Goal: Task Accomplishment & Management: Use online tool/utility

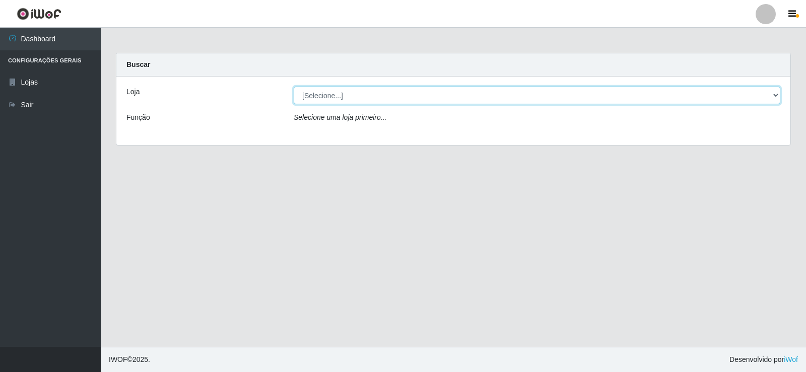
click at [464, 87] on select "[Selecione...] Rede Compras Supermercados - LOJA 2" at bounding box center [537, 96] width 487 height 18
select select "161"
click at [294, 87] on select "[Selecione...] Rede Compras Supermercados - LOJA 2" at bounding box center [537, 96] width 487 height 18
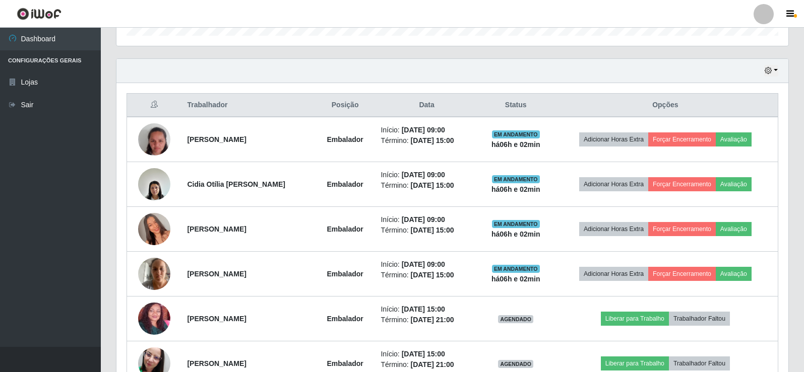
scroll to position [353, 0]
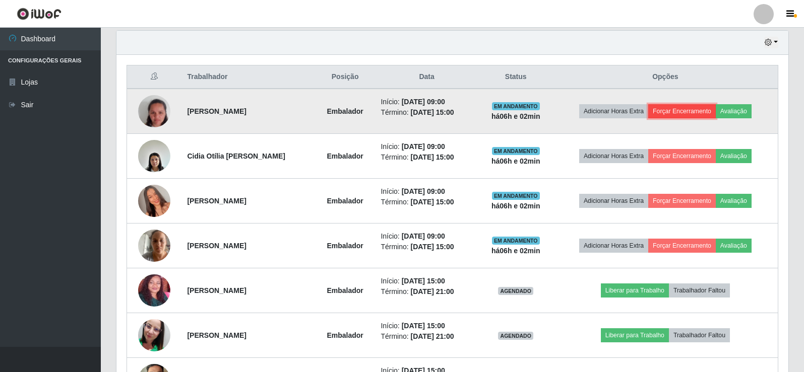
click at [688, 111] on button "Forçar Encerramento" at bounding box center [682, 111] width 68 height 14
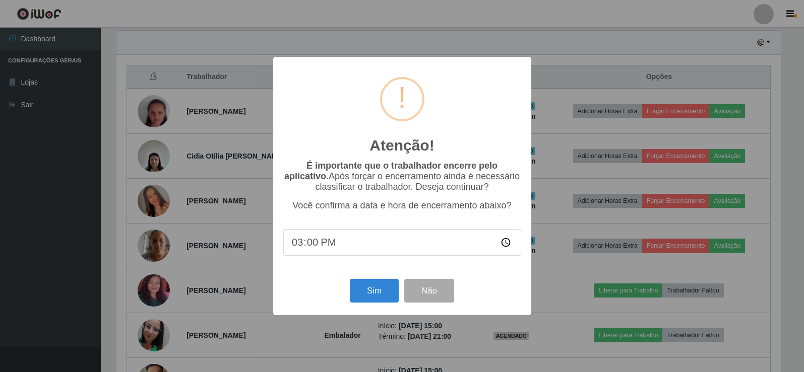
scroll to position [209, 667]
click at [360, 297] on button "Sim" at bounding box center [375, 291] width 49 height 24
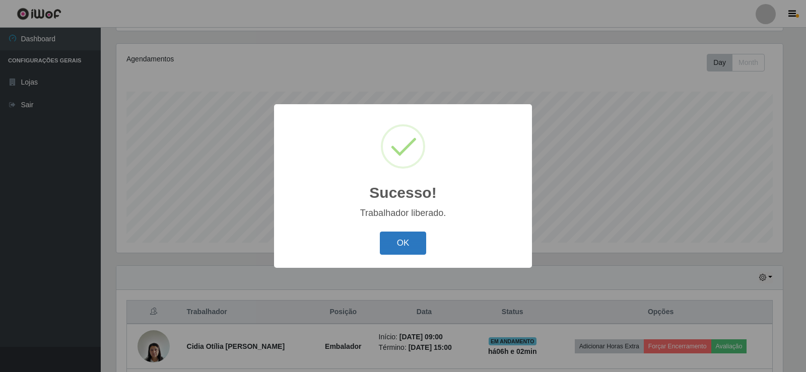
click at [403, 240] on button "OK" at bounding box center [403, 244] width 47 height 24
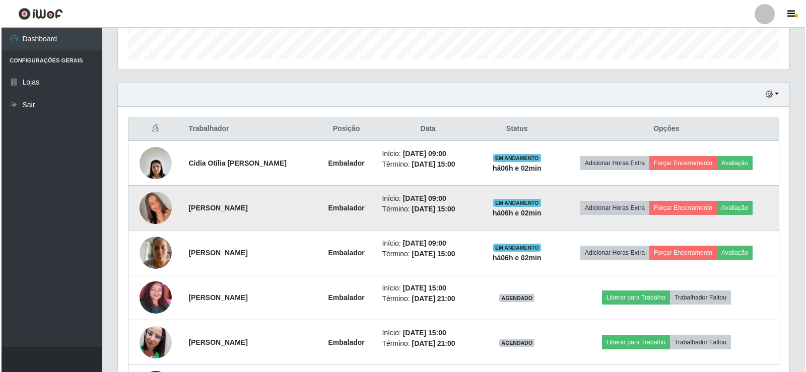
scroll to position [319, 0]
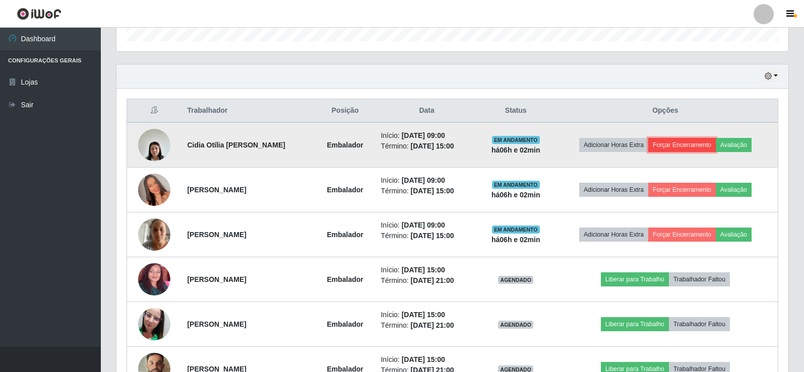
click at [686, 140] on button "Forçar Encerramento" at bounding box center [682, 145] width 68 height 14
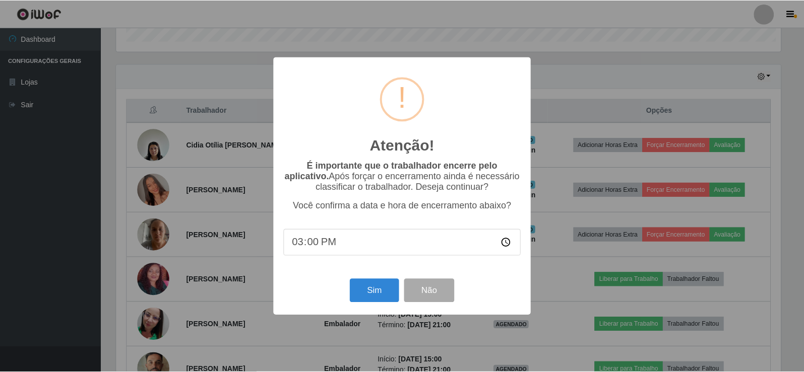
scroll to position [209, 667]
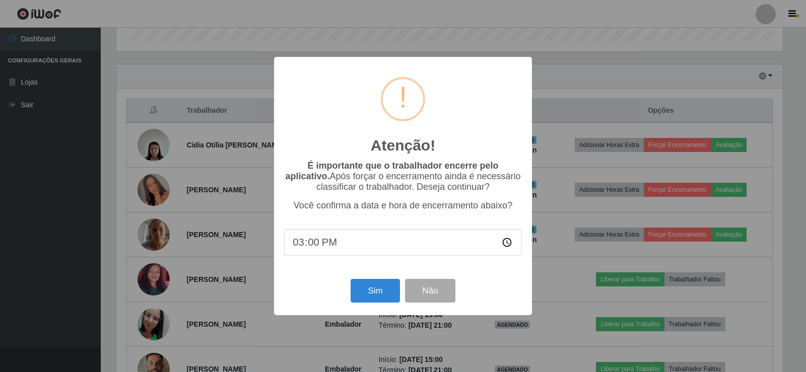
click at [343, 296] on div "Sim Não" at bounding box center [403, 291] width 238 height 29
click at [386, 296] on button "Sim" at bounding box center [375, 291] width 49 height 24
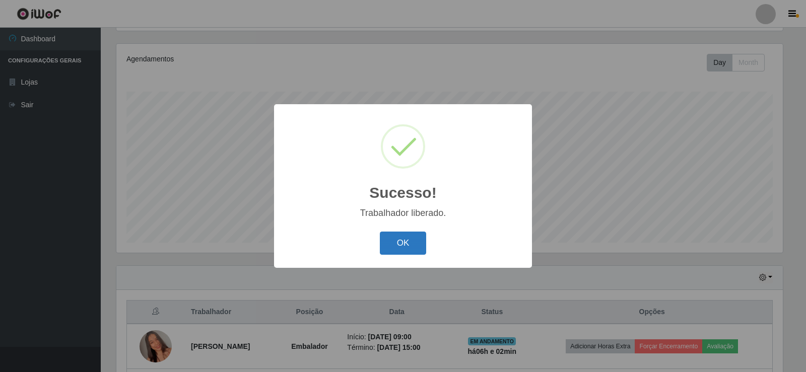
click at [413, 242] on button "OK" at bounding box center [403, 244] width 47 height 24
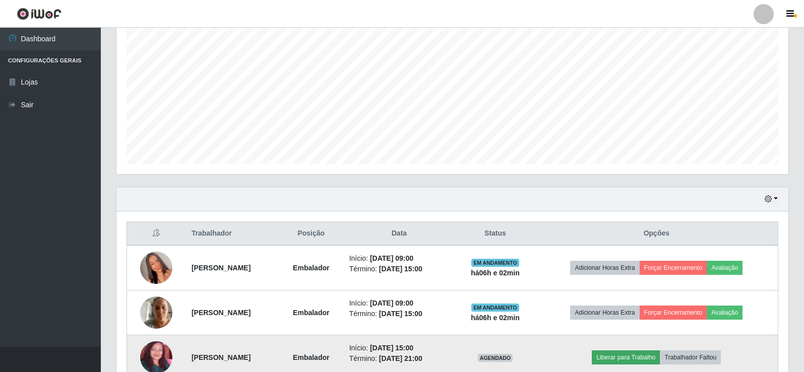
scroll to position [369, 0]
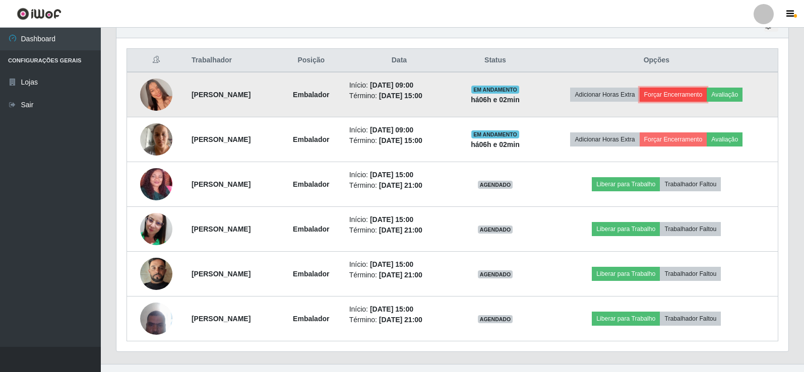
click at [679, 93] on button "Forçar Encerramento" at bounding box center [674, 95] width 68 height 14
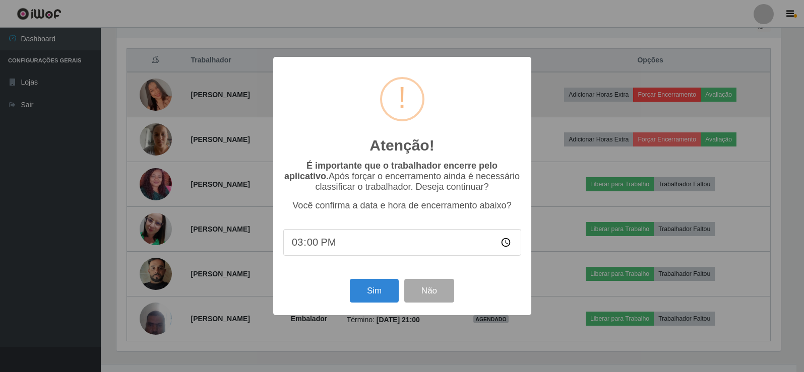
scroll to position [209, 667]
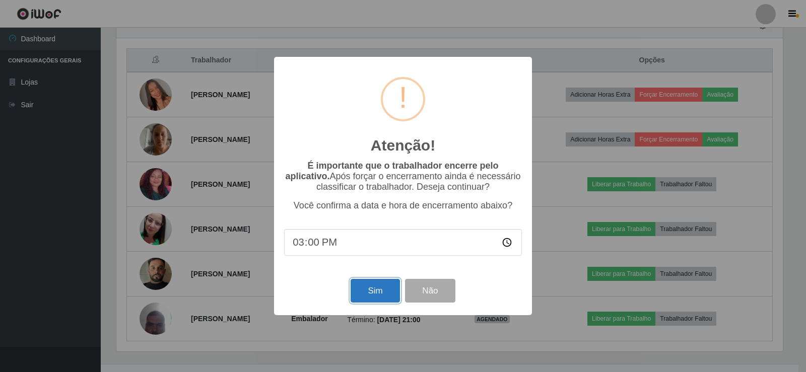
click at [369, 292] on button "Sim" at bounding box center [375, 291] width 49 height 24
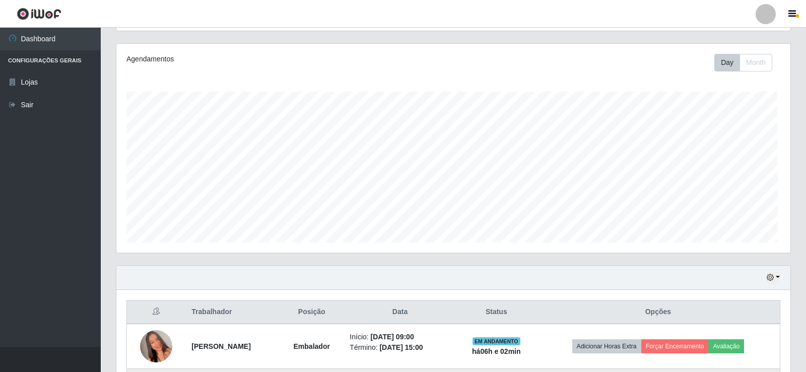
scroll to position [0, 0]
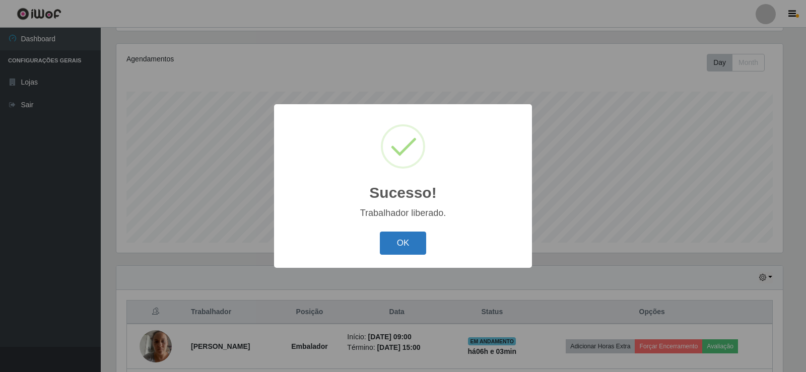
click at [406, 239] on button "OK" at bounding box center [403, 244] width 47 height 24
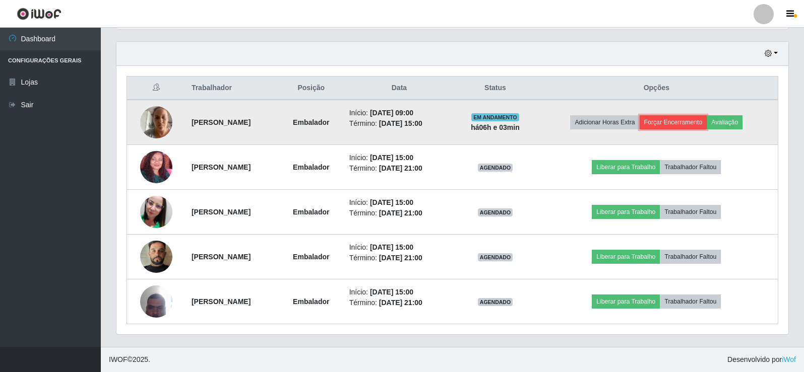
click at [696, 119] on button "Forçar Encerramento" at bounding box center [674, 122] width 68 height 14
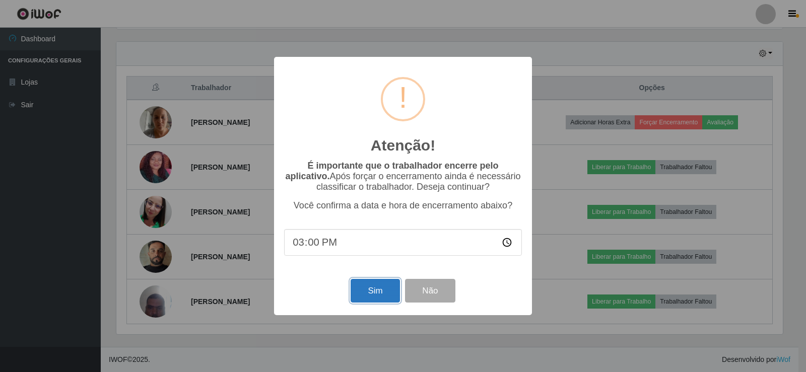
click at [367, 293] on button "Sim" at bounding box center [375, 291] width 49 height 24
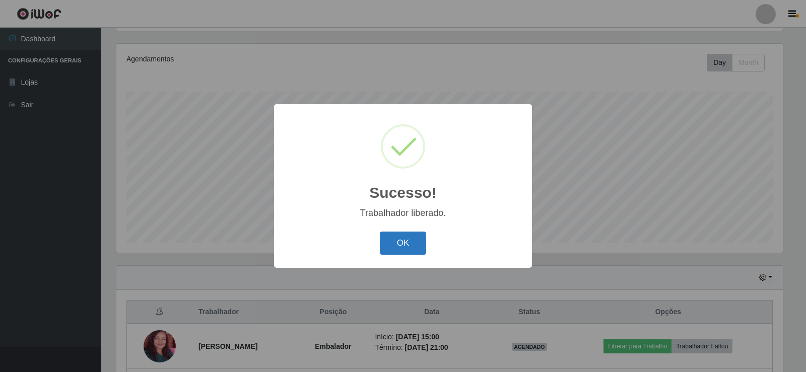
click at [407, 237] on button "OK" at bounding box center [403, 244] width 47 height 24
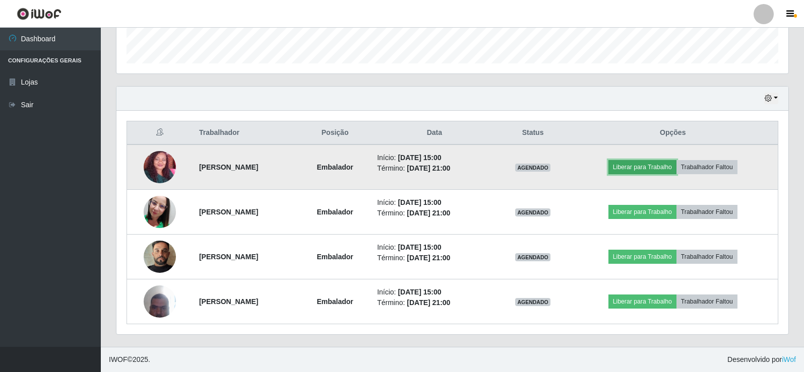
click at [662, 168] on button "Liberar para Trabalho" at bounding box center [642, 167] width 68 height 14
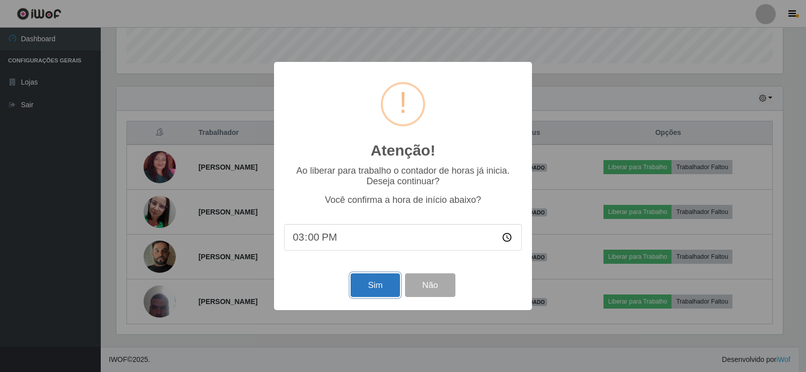
click at [376, 283] on button "Sim" at bounding box center [375, 286] width 49 height 24
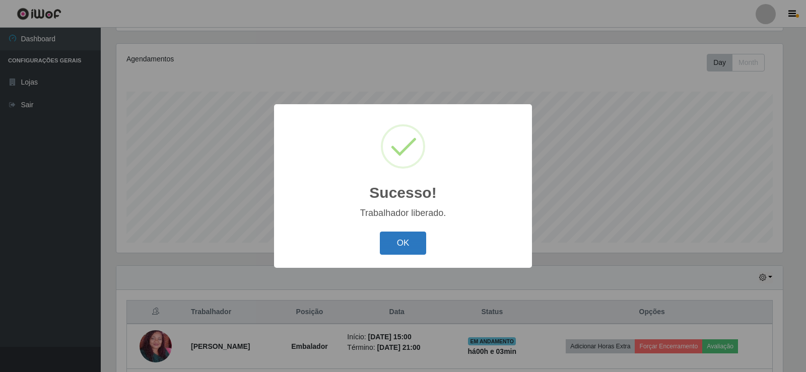
click at [398, 244] on button "OK" at bounding box center [403, 244] width 47 height 24
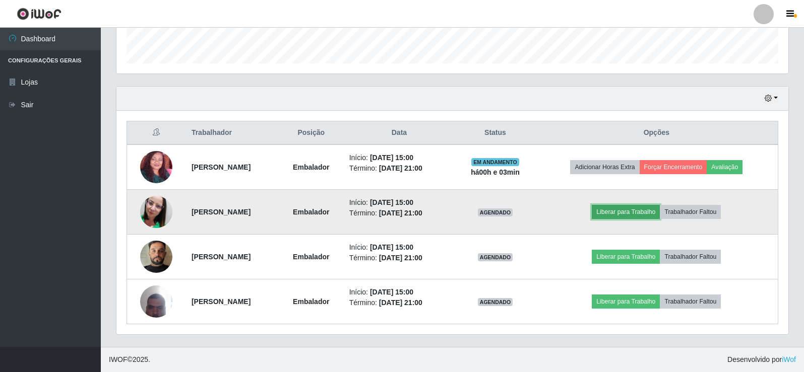
click at [639, 214] on button "Liberar para Trabalho" at bounding box center [626, 212] width 68 height 14
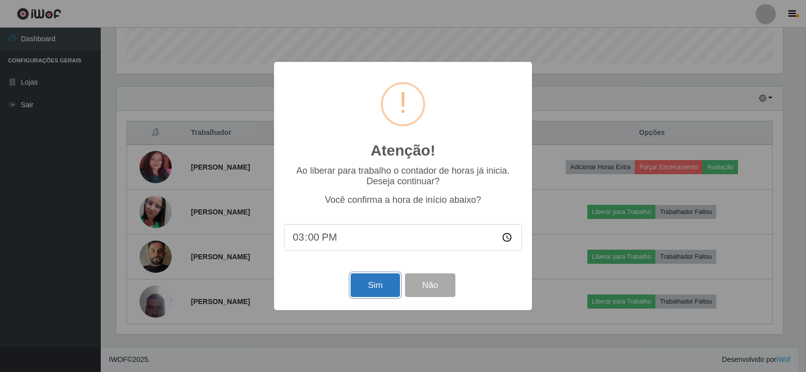
click at [387, 290] on button "Sim" at bounding box center [375, 286] width 49 height 24
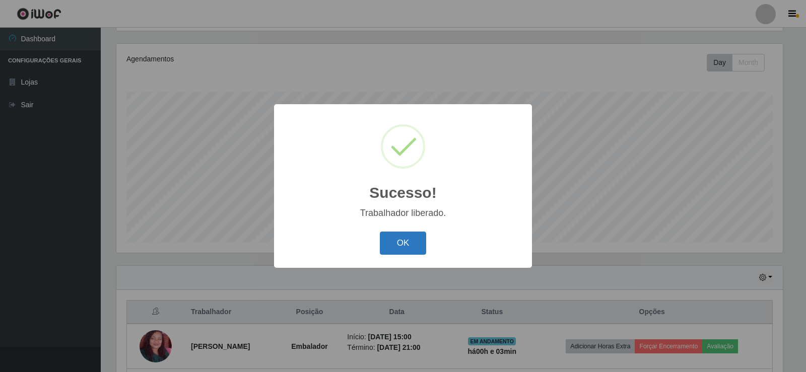
click at [410, 251] on button "OK" at bounding box center [403, 244] width 47 height 24
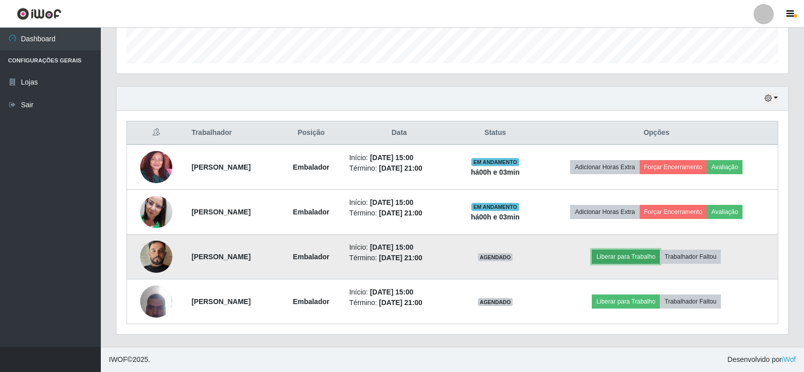
click at [657, 256] on button "Liberar para Trabalho" at bounding box center [626, 257] width 68 height 14
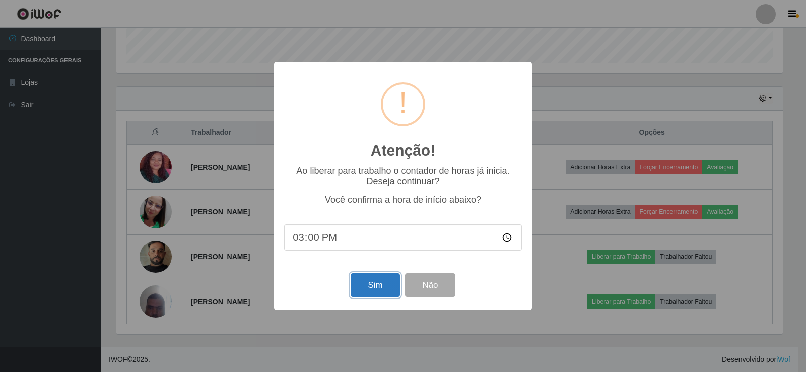
click at [380, 286] on button "Sim" at bounding box center [375, 286] width 49 height 24
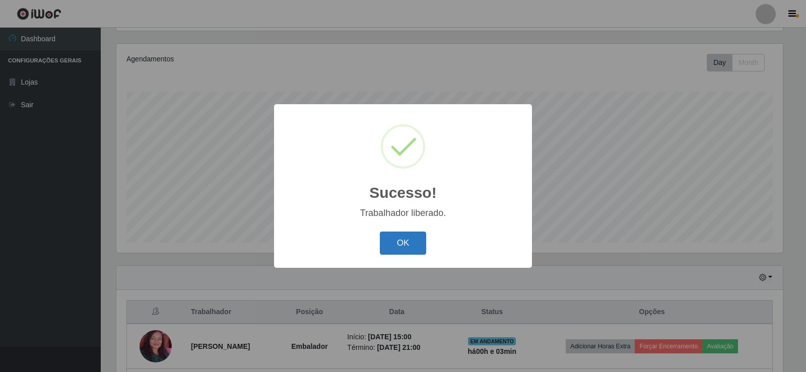
click at [401, 242] on button "OK" at bounding box center [403, 244] width 47 height 24
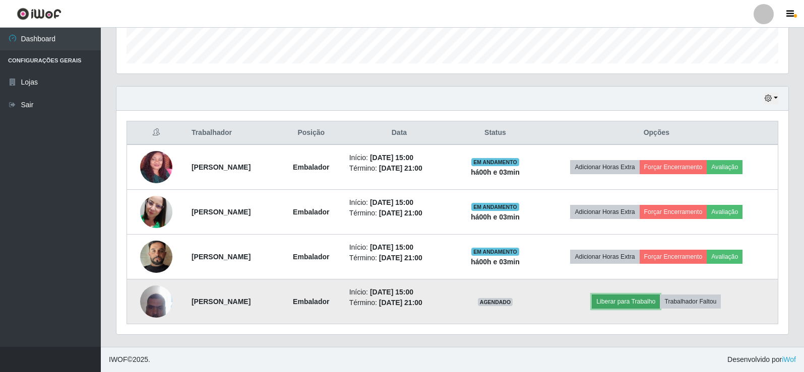
click at [637, 301] on button "Liberar para Trabalho" at bounding box center [626, 302] width 68 height 14
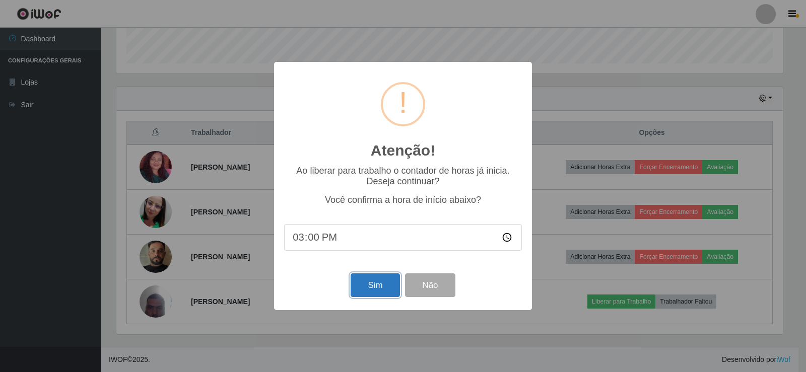
click at [388, 289] on button "Sim" at bounding box center [375, 286] width 49 height 24
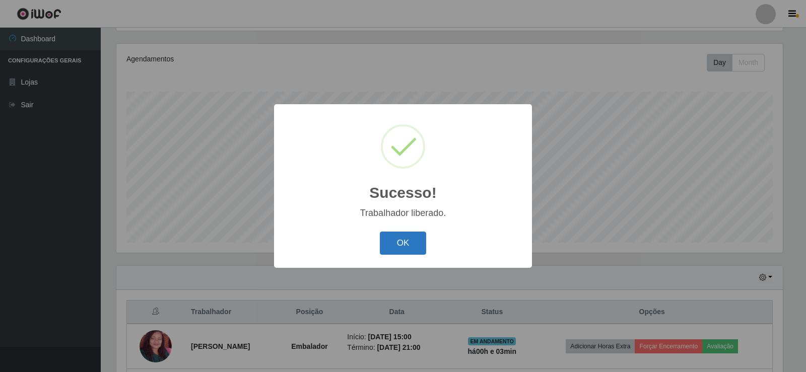
click at [415, 242] on button "OK" at bounding box center [403, 244] width 47 height 24
